Goal: Task Accomplishment & Management: Manage account settings

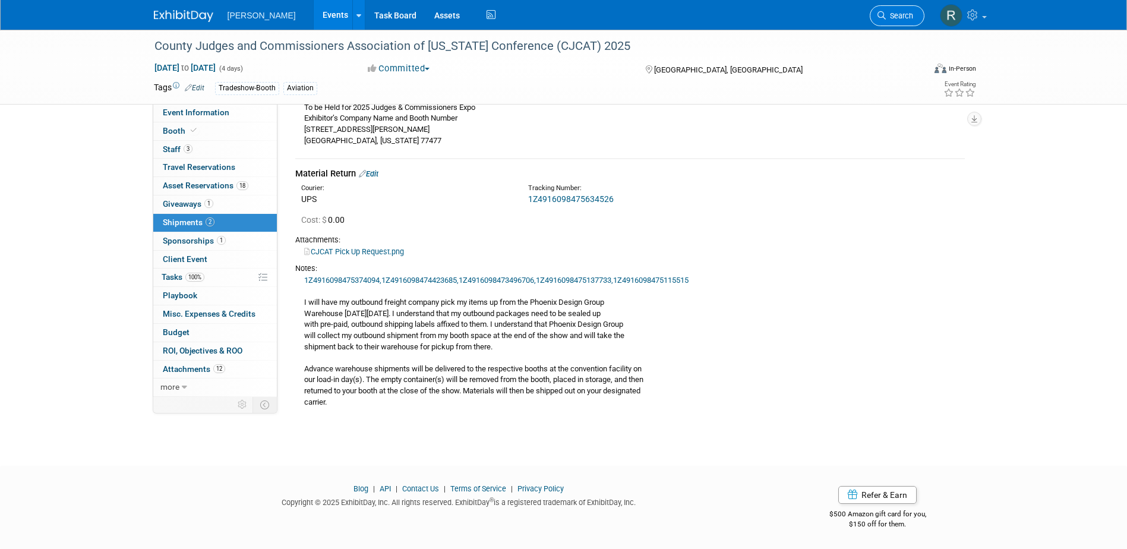
click at [887, 16] on span "Search" at bounding box center [899, 15] width 27 height 9
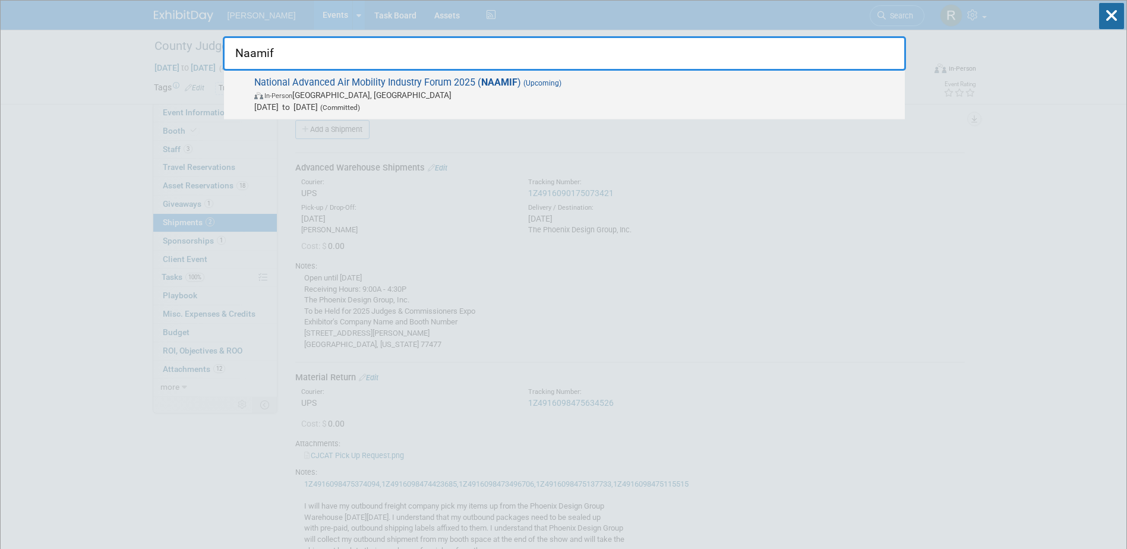
type input "Naamif"
click at [468, 87] on span "National Advanced Air Mobility Industry Forum 2025 ( NAAMIF ) (Upcoming) In-Per…" at bounding box center [575, 95] width 648 height 36
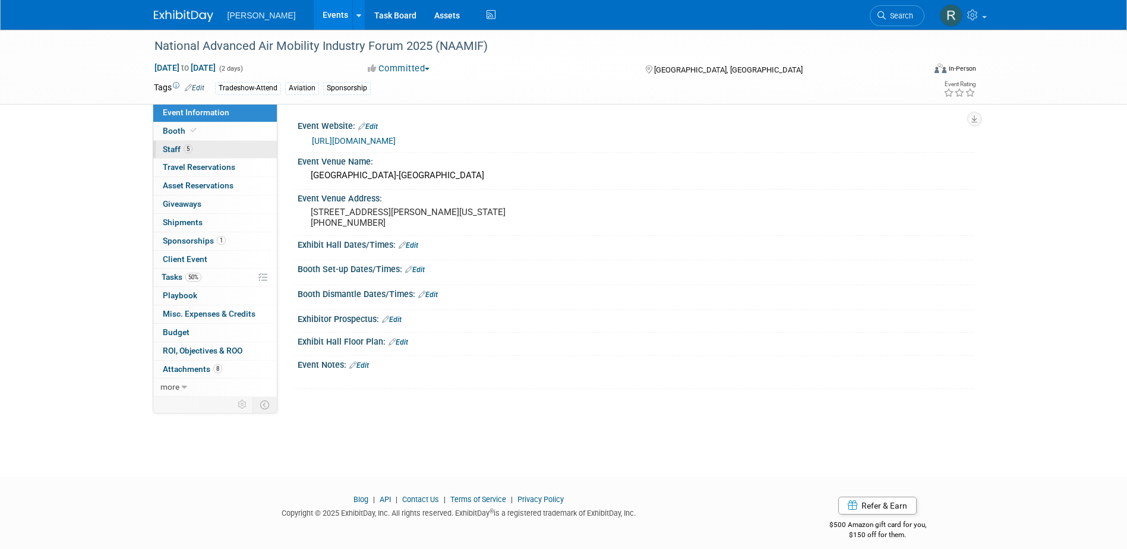
click at [210, 149] on link "5 Staff 5" at bounding box center [215, 150] width 124 height 18
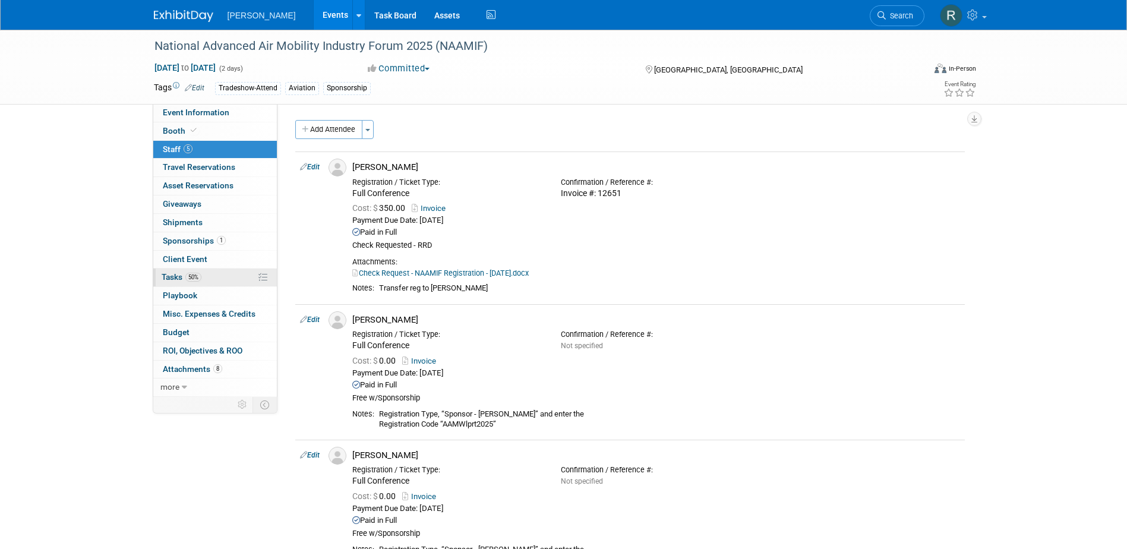
drag, startPoint x: 192, startPoint y: 280, endPoint x: 204, endPoint y: 280, distance: 12.5
click at [192, 280] on span "50%" at bounding box center [193, 277] width 16 height 9
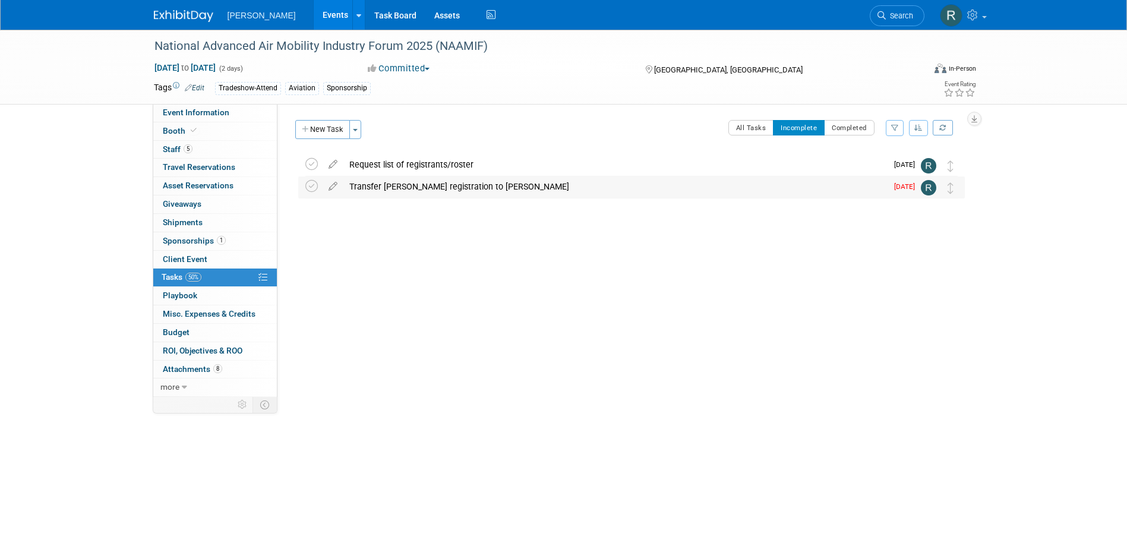
click at [443, 190] on div "Transfer [PERSON_NAME] registration to [PERSON_NAME]" at bounding box center [615, 186] width 544 height 20
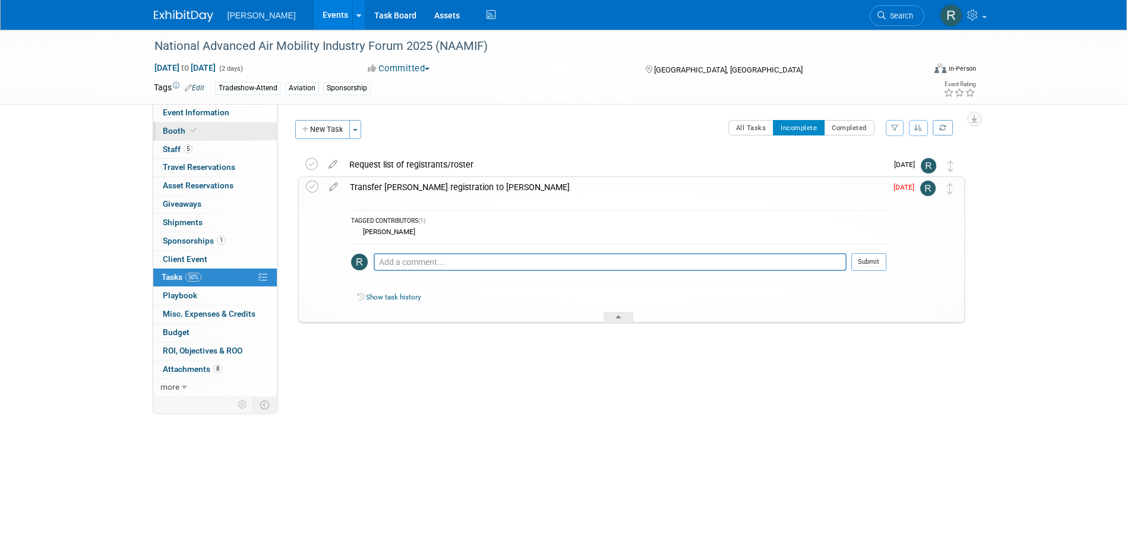
click at [203, 135] on link "Booth" at bounding box center [215, 131] width 124 height 18
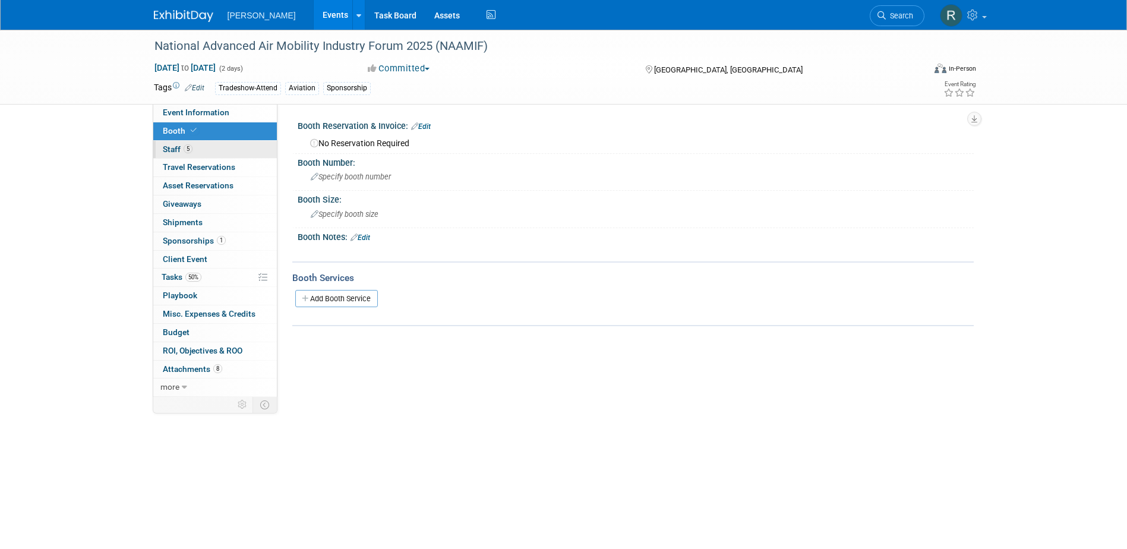
click at [199, 144] on link "5 Staff 5" at bounding box center [215, 150] width 124 height 18
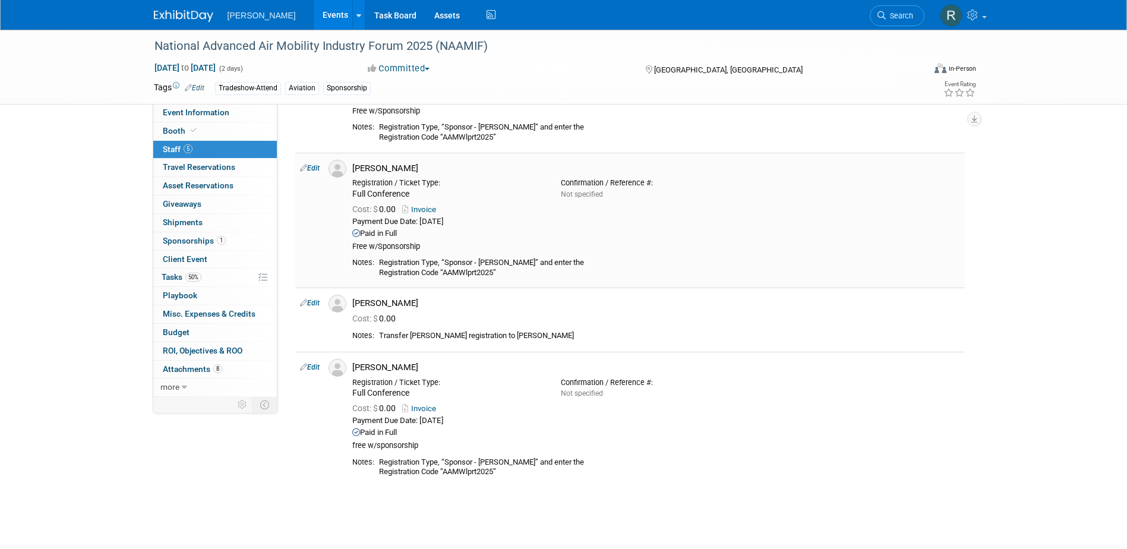
scroll to position [297, 0]
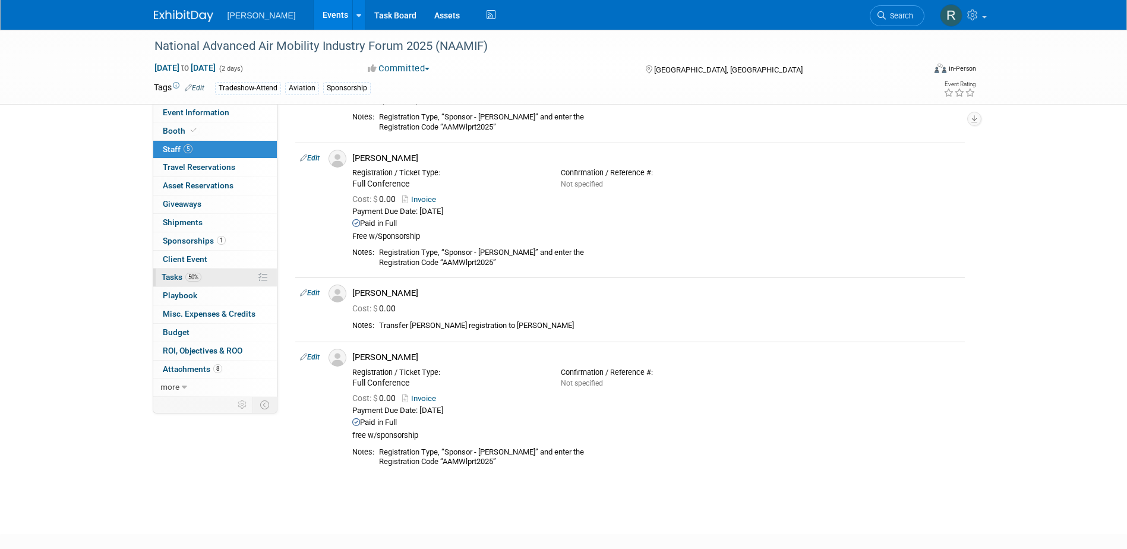
drag, startPoint x: 188, startPoint y: 277, endPoint x: 274, endPoint y: 272, distance: 86.9
click at [188, 277] on span "50%" at bounding box center [193, 277] width 16 height 9
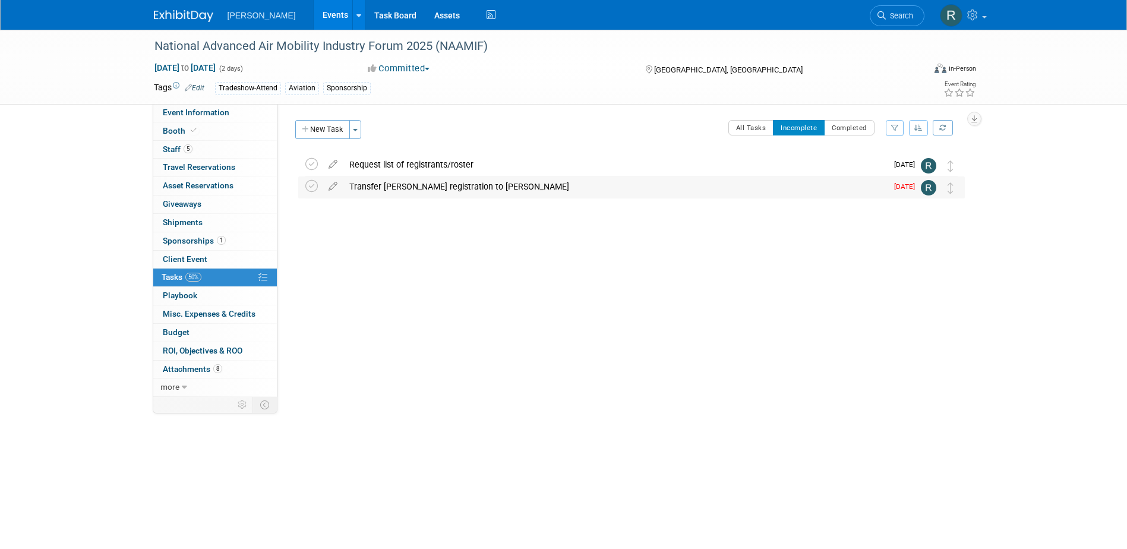
click at [416, 187] on div "Transfer [PERSON_NAME] registration to [PERSON_NAME]" at bounding box center [615, 186] width 544 height 20
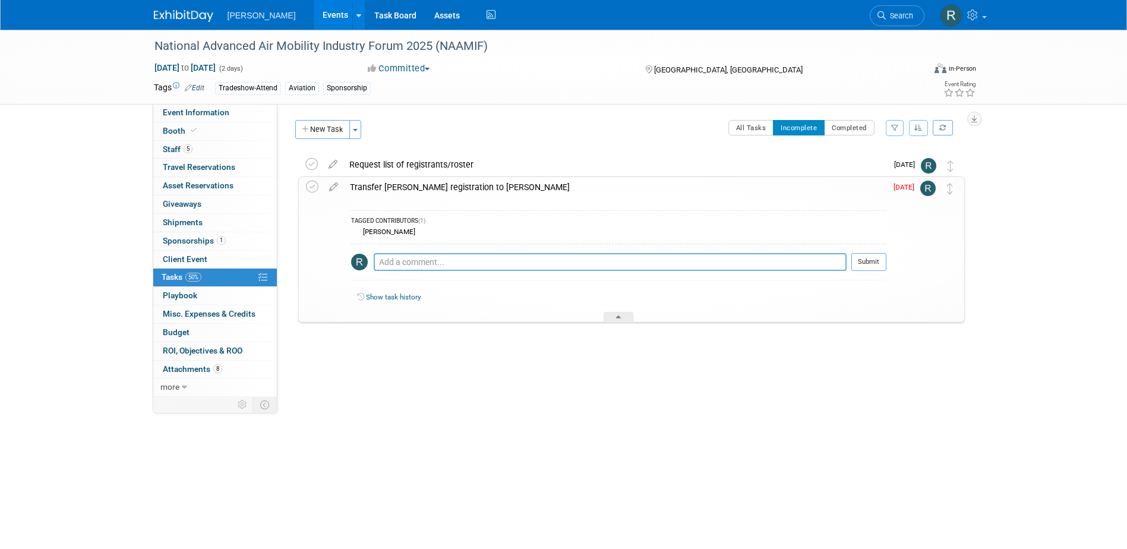
click at [415, 263] on textarea at bounding box center [610, 262] width 473 height 18
type textarea "Email request sent."
click at [873, 262] on button "Submit" at bounding box center [868, 262] width 35 height 18
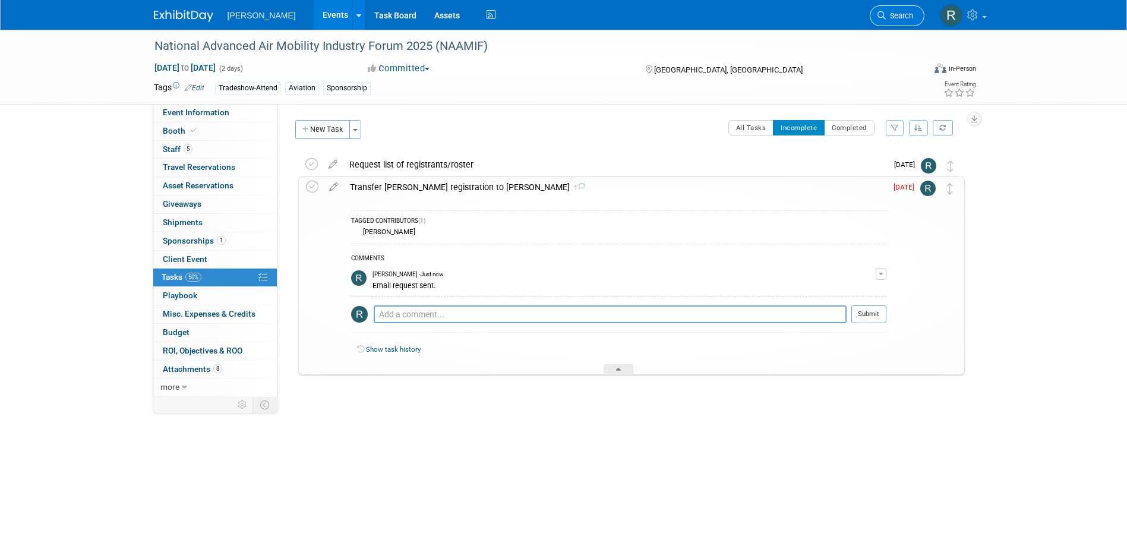
click at [882, 10] on link "Search" at bounding box center [897, 15] width 55 height 21
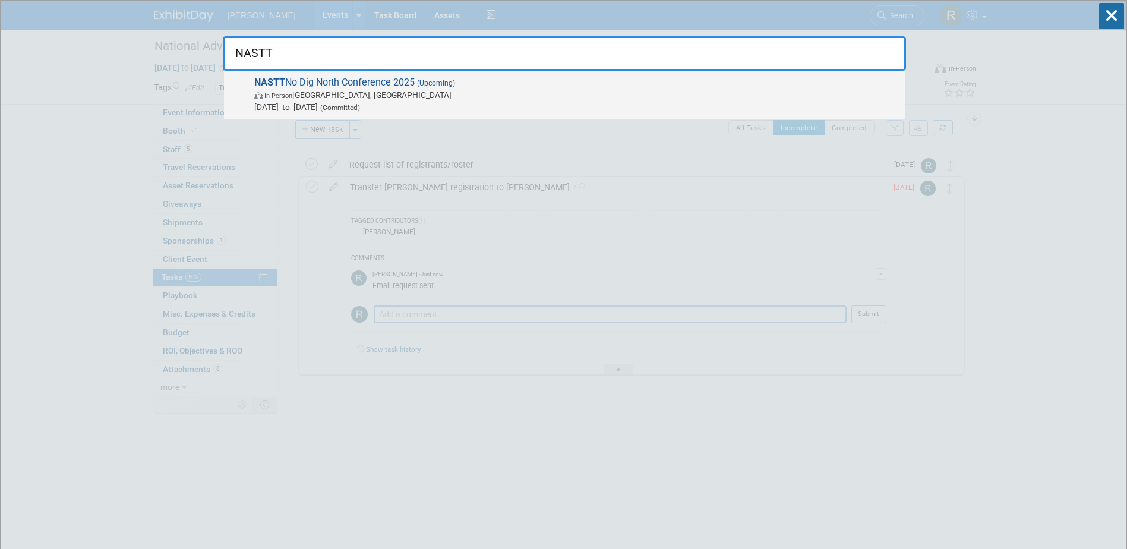
type input "NASTT"
click at [507, 87] on span "NASTT No Dig North Conference 2025 (Upcoming) In-Person Vancouver, Canada Oct 2…" at bounding box center [575, 95] width 648 height 36
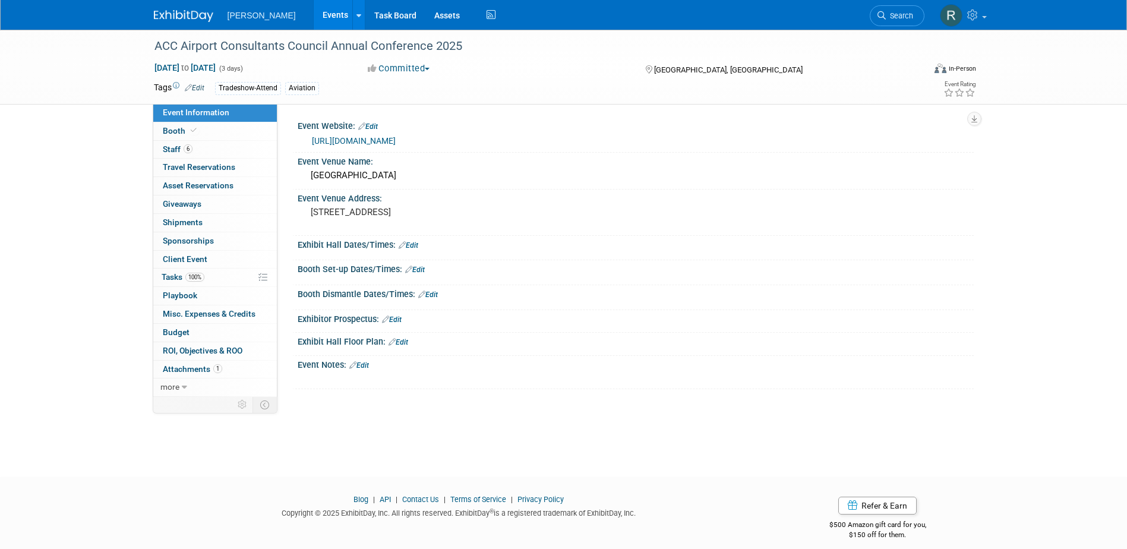
click at [386, 142] on link "https://acconline.org/47annual/" at bounding box center [354, 141] width 84 height 10
click at [886, 13] on span "Search" at bounding box center [899, 15] width 27 height 9
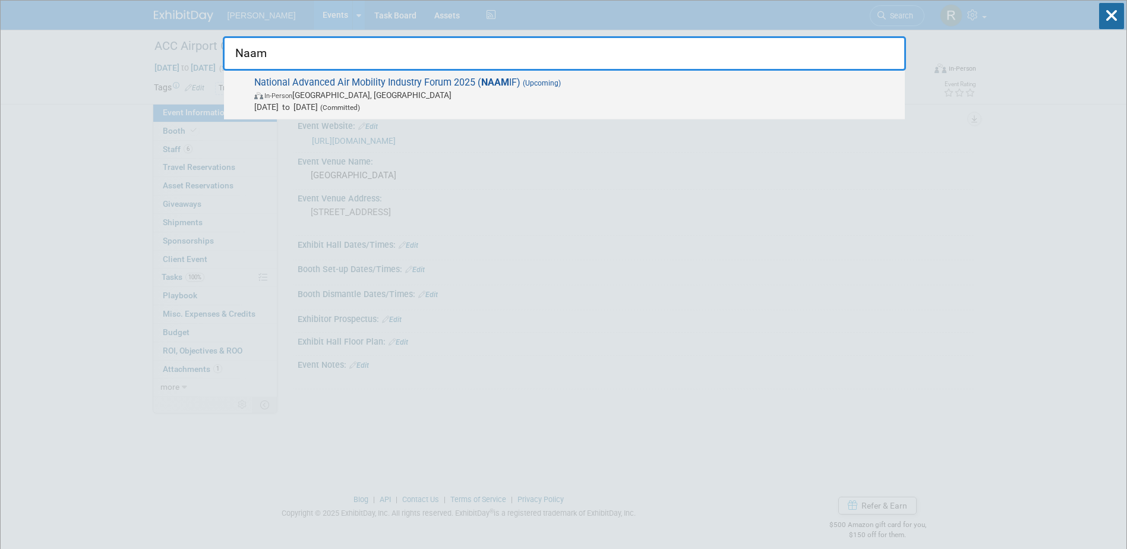
type input "Naam"
click at [665, 91] on span "In-Person Springfield, OH" at bounding box center [576, 95] width 645 height 12
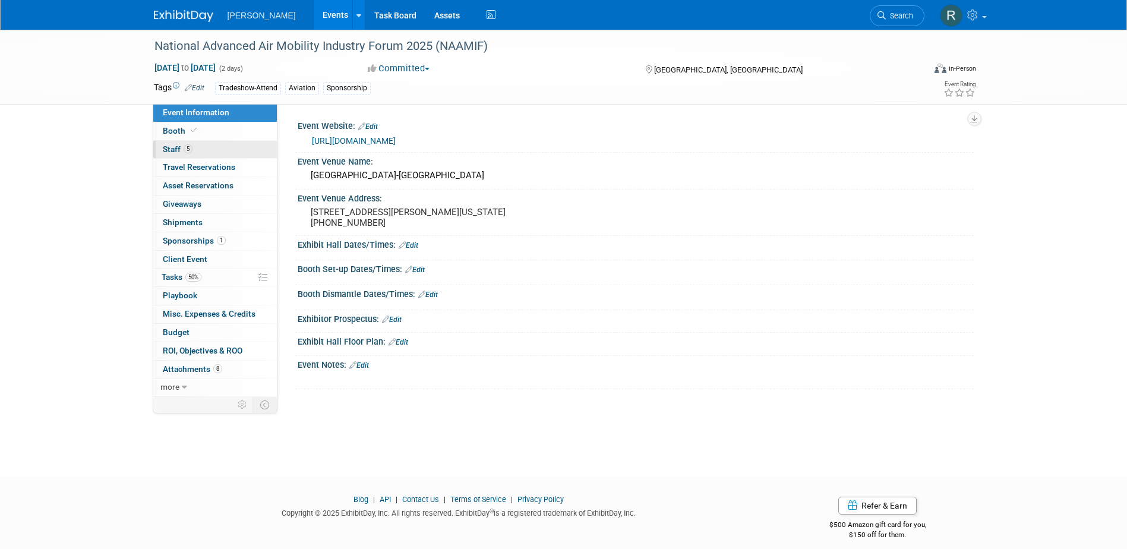
click at [231, 150] on link "5 Staff 5" at bounding box center [215, 150] width 124 height 18
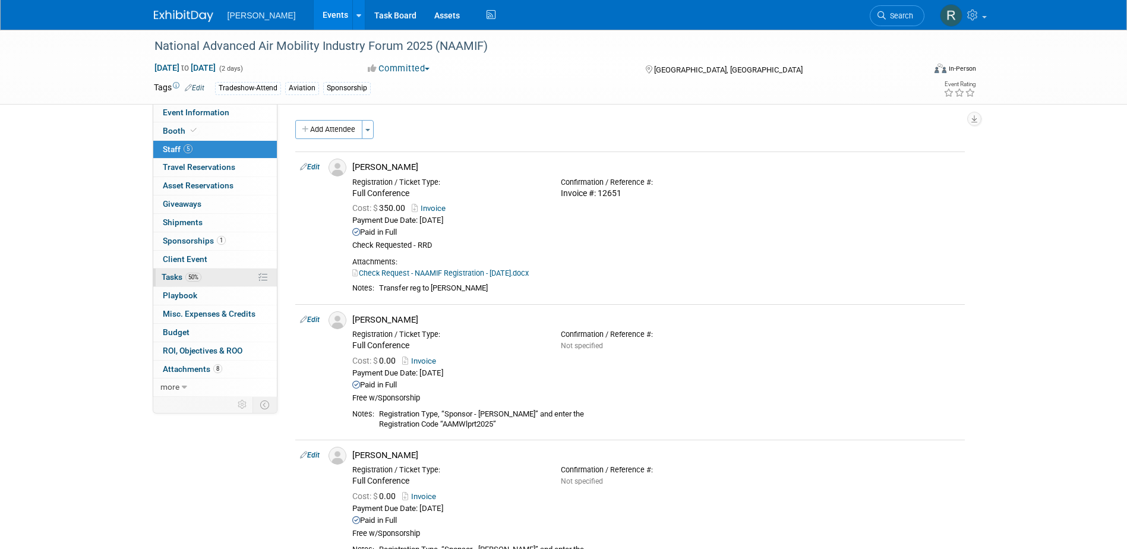
click at [187, 269] on link "50% Tasks 50%" at bounding box center [215, 278] width 124 height 18
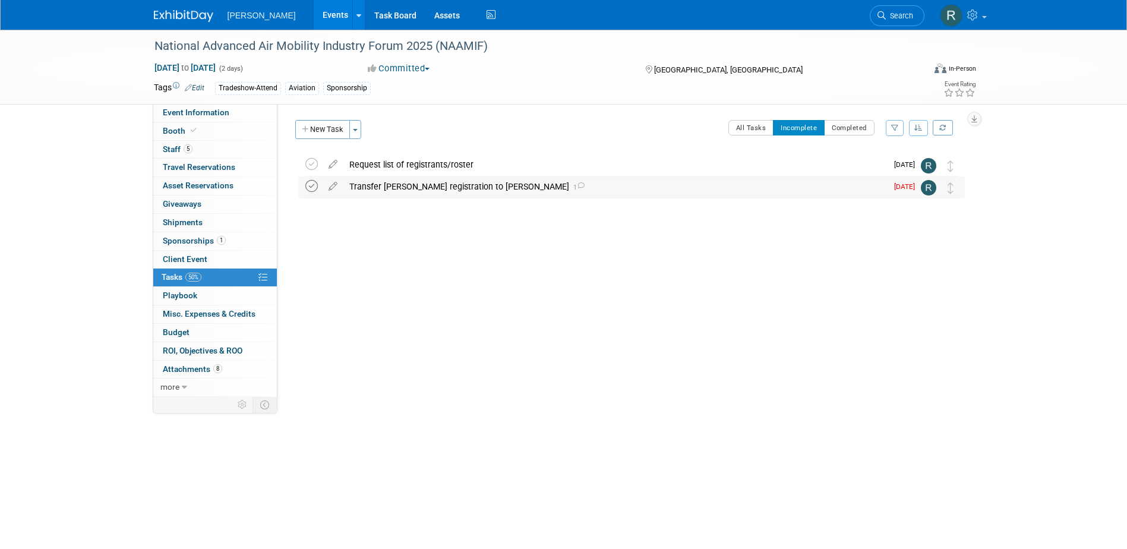
click at [311, 183] on icon at bounding box center [311, 186] width 12 height 12
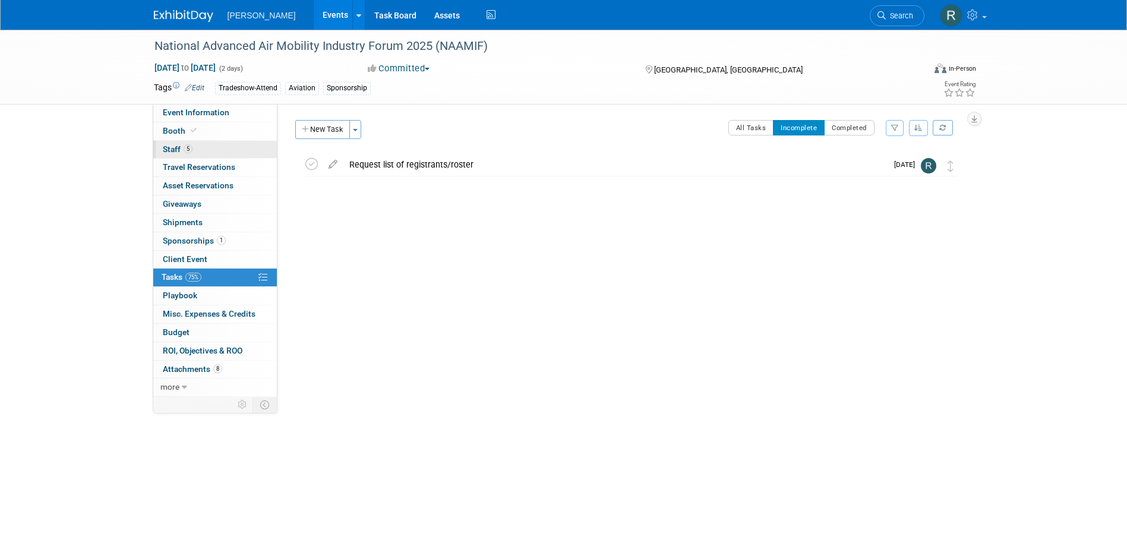
click at [186, 147] on span "5" at bounding box center [188, 148] width 9 height 9
